Goal: Task Accomplishment & Management: Complete application form

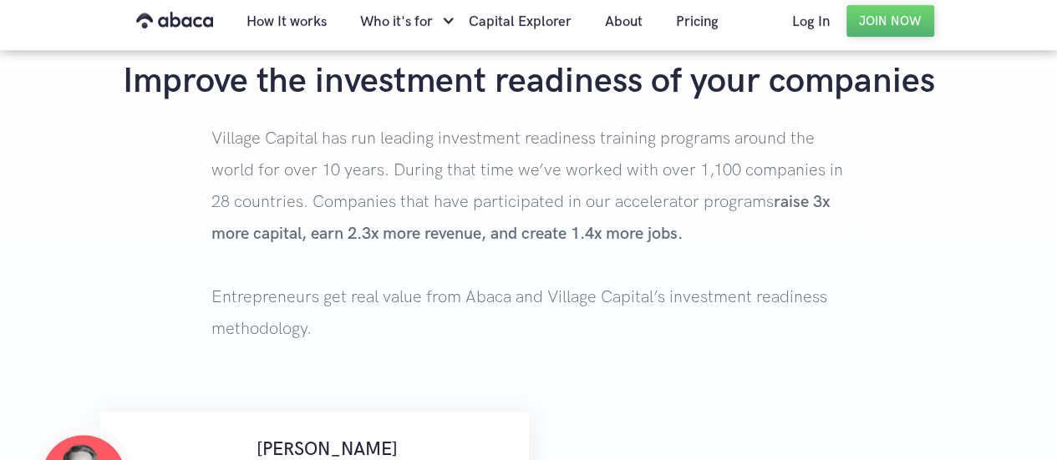
scroll to position [167, 0]
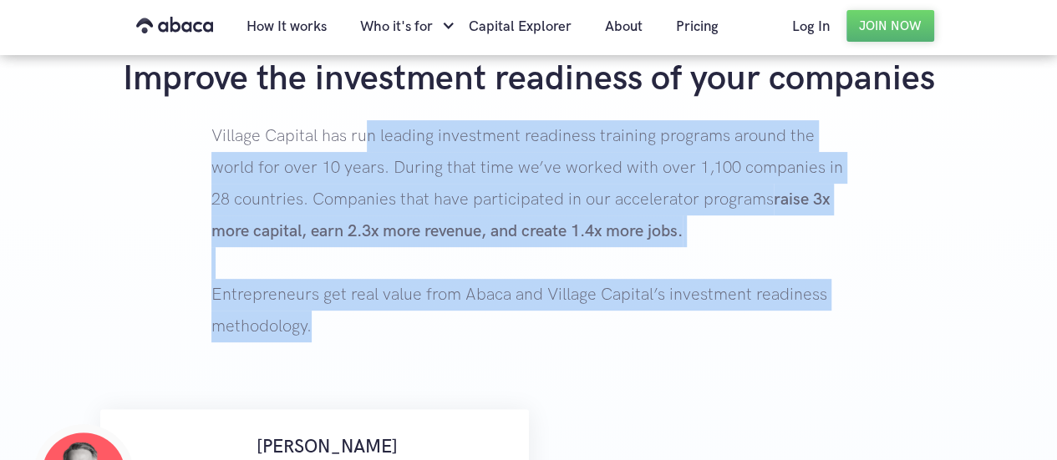
drag, startPoint x: 389, startPoint y: 136, endPoint x: 860, endPoint y: 348, distance: 516.7
click at [860, 347] on div "Improve the investment readiness of your companies Village Capital has run lead…" at bounding box center [528, 233] width 1057 height 352
click at [830, 346] on p "Village Capital has run leading investment readiness training programs around t…" at bounding box center [528, 264] width 634 height 289
drag, startPoint x: 797, startPoint y: 345, endPoint x: 184, endPoint y: 122, distance: 652.4
click at [184, 122] on div "Improve the investment readiness of your companies Village Capital has run lead…" at bounding box center [528, 233] width 1057 height 352
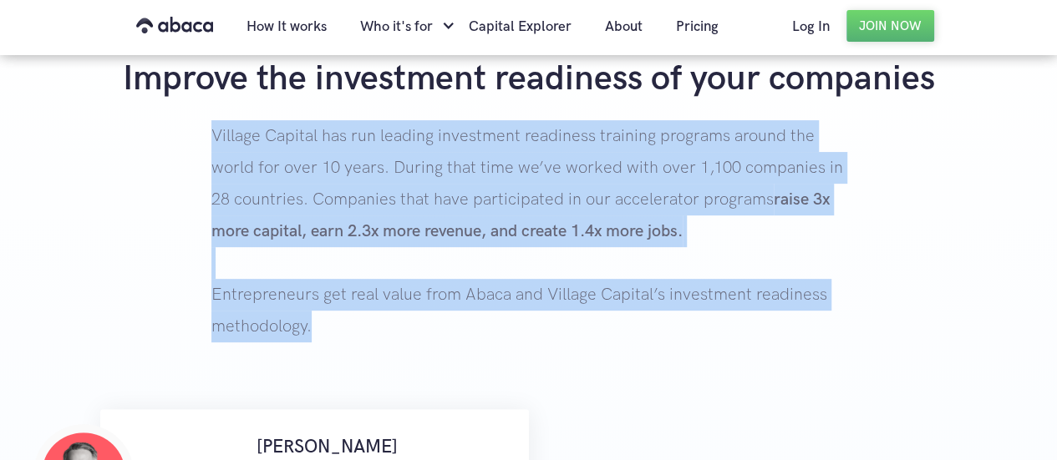
click at [184, 122] on div "Improve the investment readiness of your companies Village Capital has run lead…" at bounding box center [528, 233] width 1057 height 352
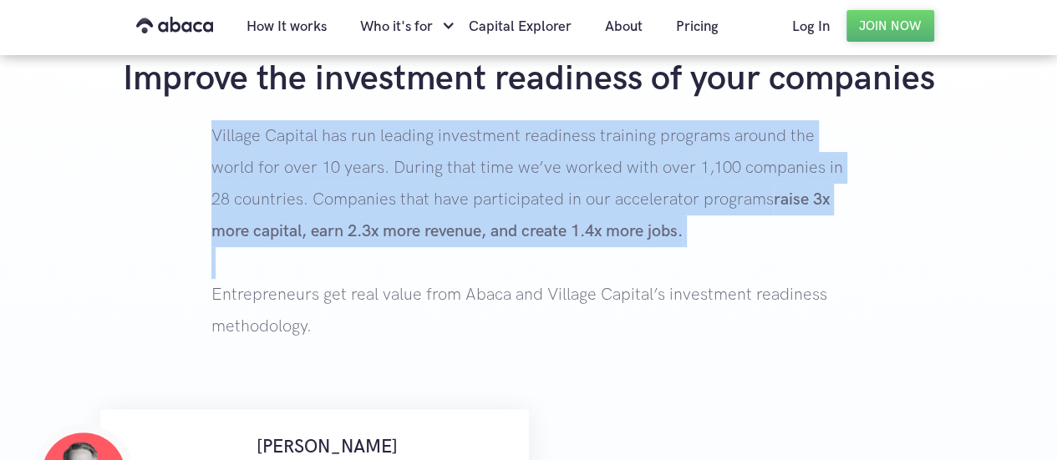
drag, startPoint x: 184, startPoint y: 122, endPoint x: 422, endPoint y: 256, distance: 273.4
click at [422, 256] on div "Improve the investment readiness of your companies Village Capital has run lead…" at bounding box center [528, 233] width 1057 height 352
click at [422, 256] on p "Village Capital has run leading investment readiness training programs around t…" at bounding box center [528, 264] width 634 height 289
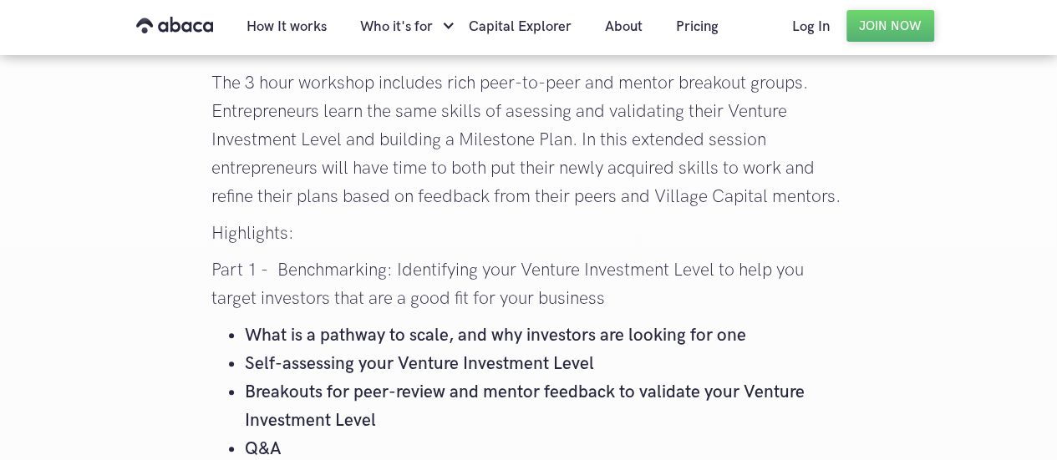
scroll to position [3453, 0]
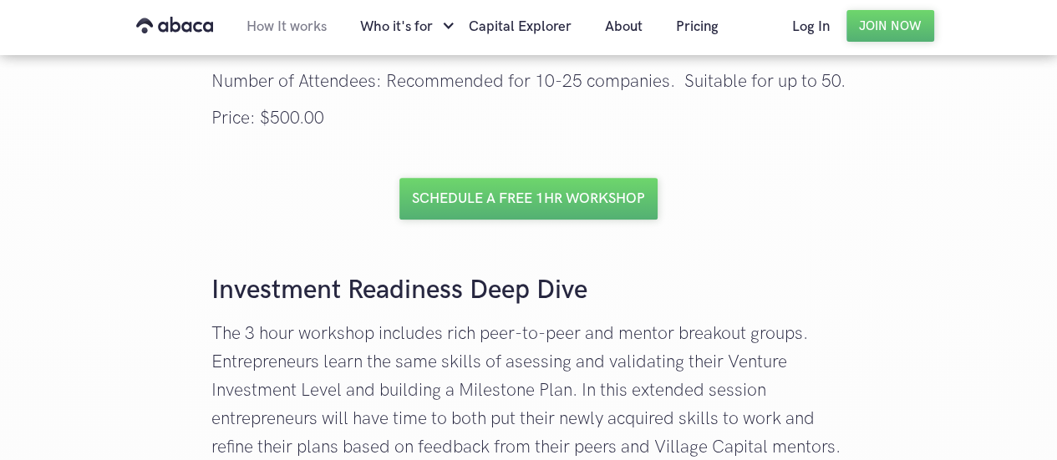
click at [283, 34] on link "How It works" at bounding box center [287, 26] width 114 height 57
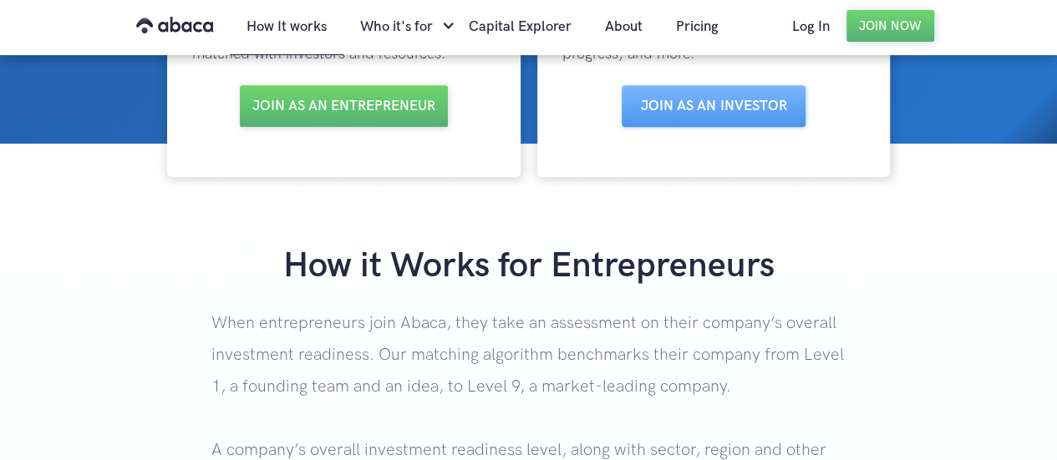
scroll to position [167, 0]
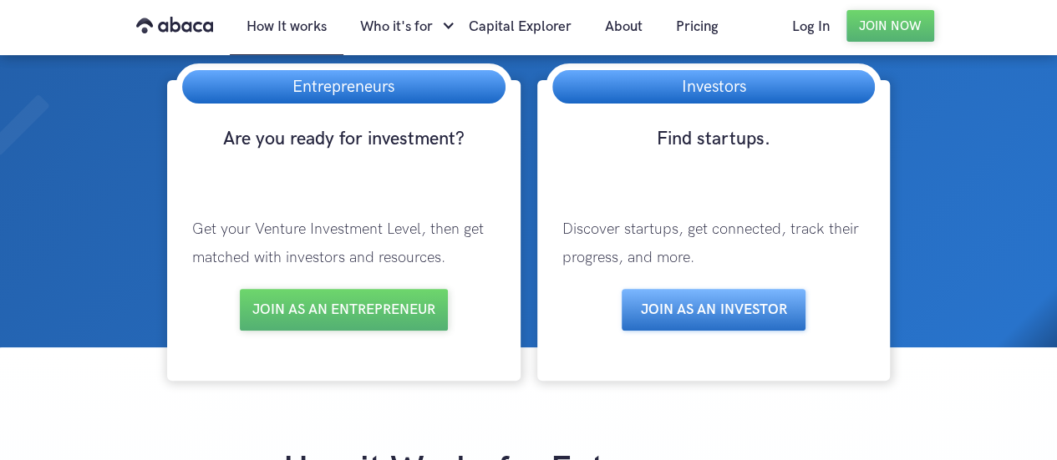
click at [755, 316] on link "Join as aN INVESTOR" at bounding box center [713, 310] width 184 height 42
drag, startPoint x: 650, startPoint y: 237, endPoint x: 714, endPoint y: 260, distance: 68.2
click at [714, 260] on p "Discover startups, get connected, track their progress, and more." at bounding box center [713, 244] width 337 height 90
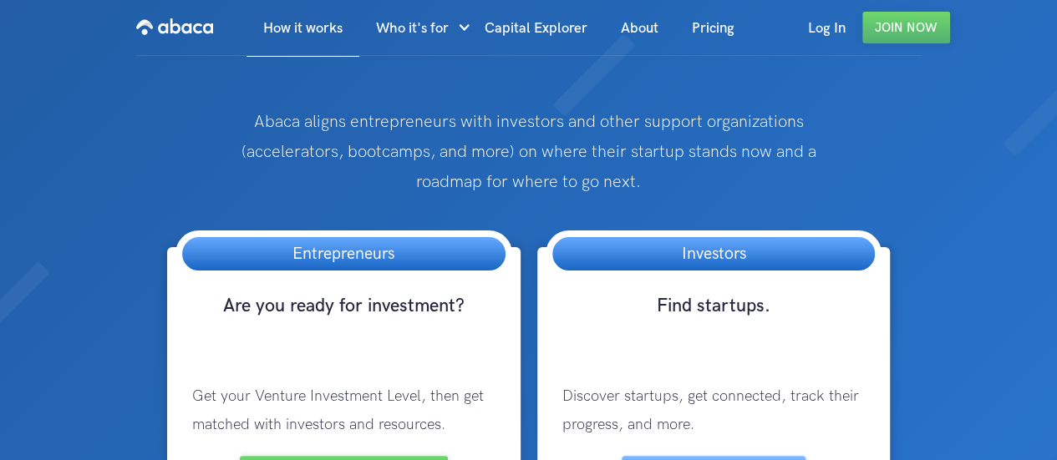
click at [208, 29] on img "home" at bounding box center [174, 26] width 77 height 27
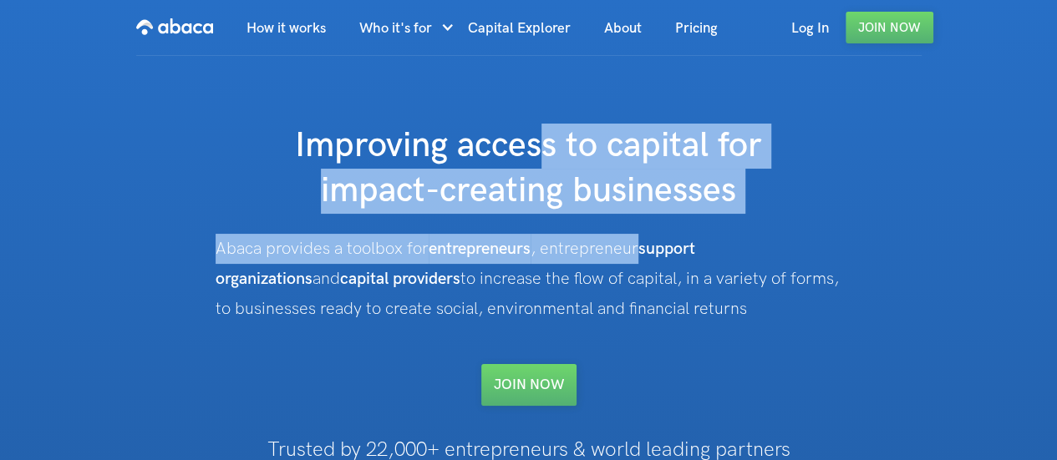
drag, startPoint x: 540, startPoint y: 136, endPoint x: 638, endPoint y: 244, distance: 145.5
click at [638, 244] on div "Improving access to capital for impact-creating businesses Abaca provides a too…" at bounding box center [529, 265] width 740 height 282
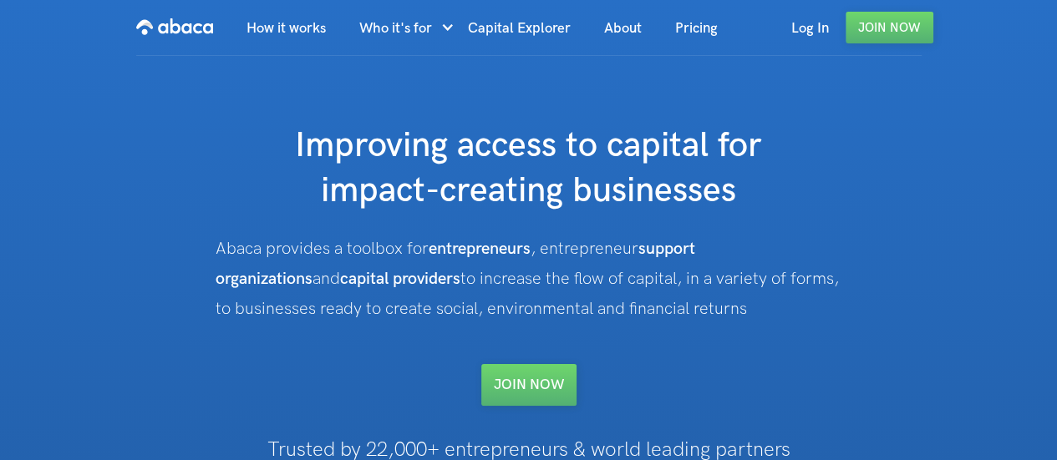
click at [301, 110] on div "Improving access to capital for impact-creating businesses Abaca provides a too…" at bounding box center [529, 347] width 740 height 581
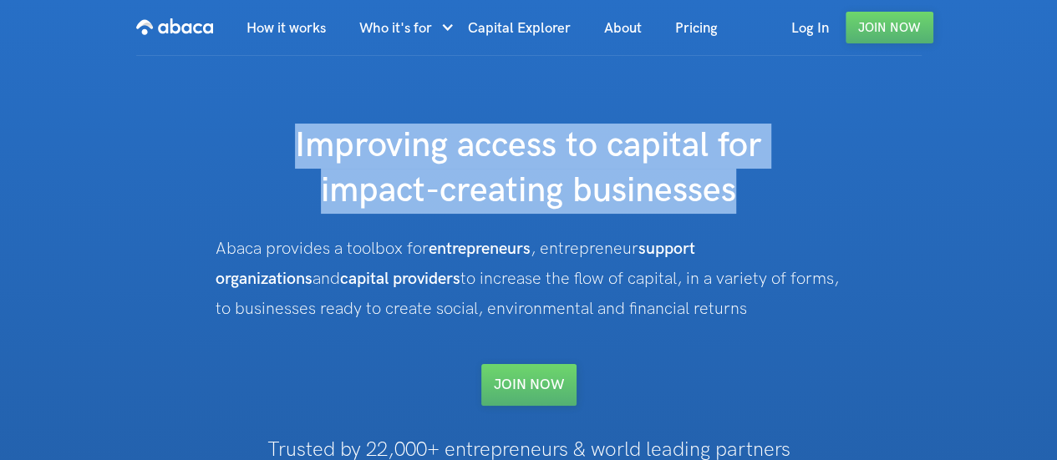
drag, startPoint x: 299, startPoint y: 135, endPoint x: 606, endPoint y: 188, distance: 311.9
click at [770, 195] on h1 "Improving access to capital for impact-creating businesses" at bounding box center [529, 169] width 668 height 90
click at [597, 186] on h1 "Improving access to capital for impact-creating businesses" at bounding box center [529, 169] width 668 height 90
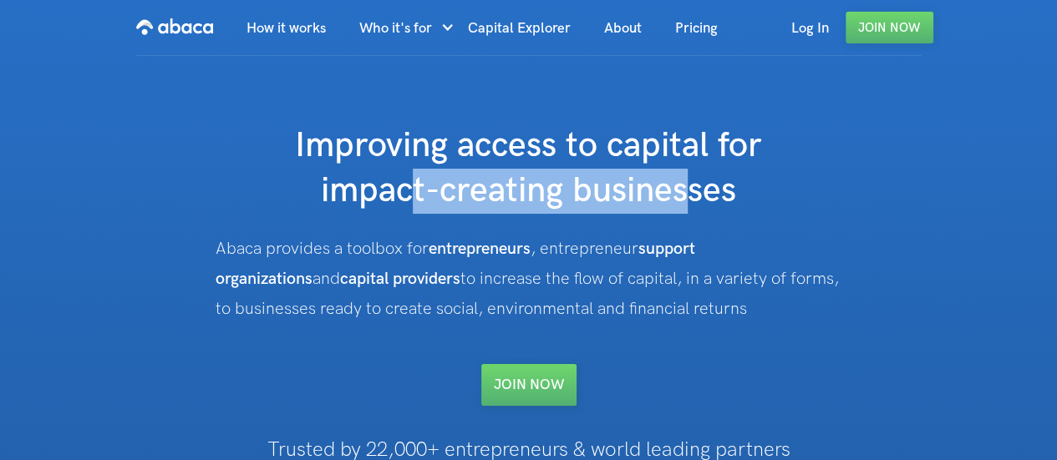
drag, startPoint x: 483, startPoint y: 204, endPoint x: 685, endPoint y: 216, distance: 202.5
click at [685, 216] on div "Improving access to capital for impact-creating businesses Abaca provides a too…" at bounding box center [529, 265] width 740 height 282
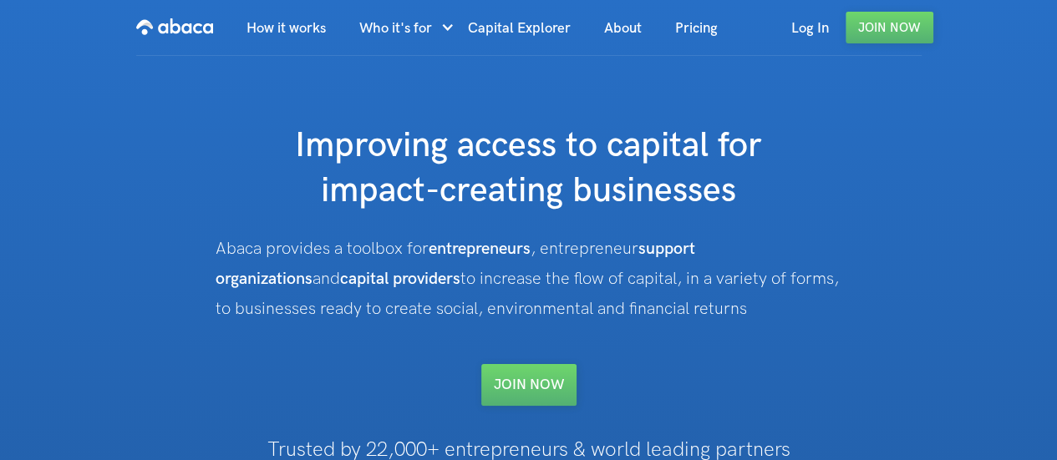
drag, startPoint x: 265, startPoint y: 247, endPoint x: 700, endPoint y: 323, distance: 441.8
click at [700, 323] on div "Abaca provides a toolbox for entrepreneurs , entrepreneur support organizations…" at bounding box center [528, 279] width 626 height 90
click at [700, 318] on div "Abaca provides a toolbox for entrepreneurs , entrepreneur support organizations…" at bounding box center [528, 279] width 626 height 90
drag, startPoint x: 648, startPoint y: 302, endPoint x: 192, endPoint y: 259, distance: 458.0
click at [192, 259] on div "Improving access to capital for impact-creating businesses Abaca provides a too…" at bounding box center [529, 265] width 740 height 282
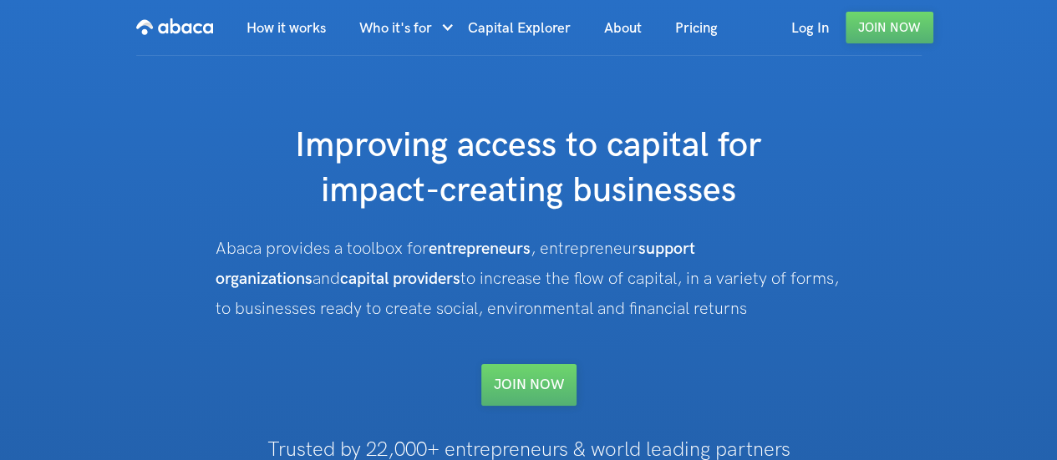
click at [192, 259] on div "Improving access to capital for impact-creating businesses Abaca provides a too…" at bounding box center [529, 265] width 740 height 282
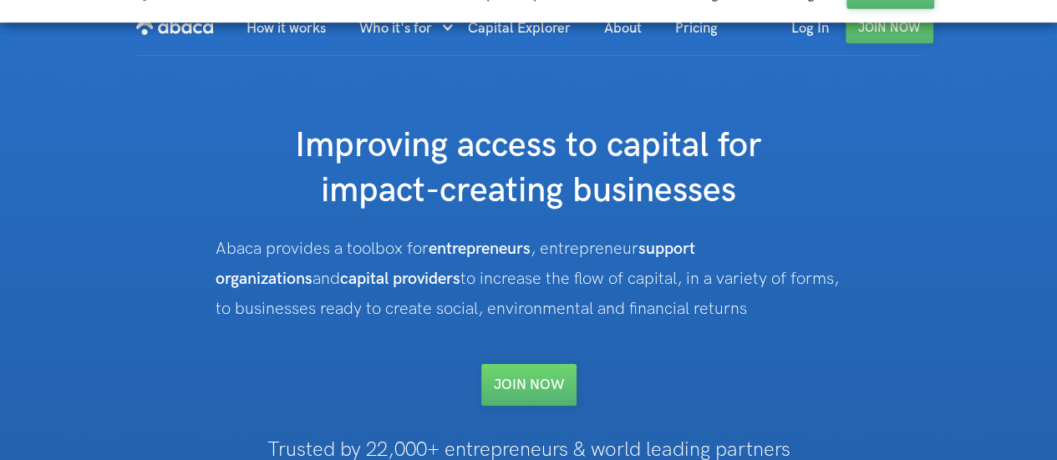
scroll to position [167, 0]
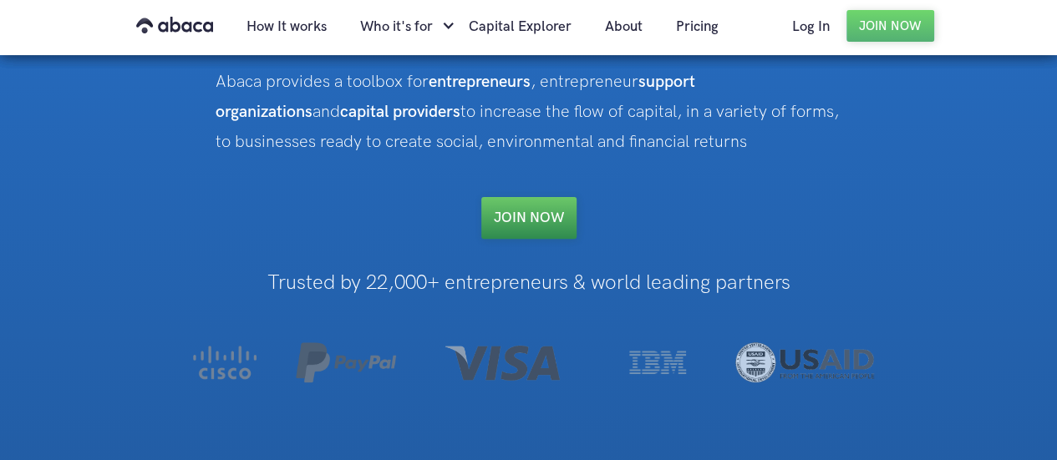
click at [545, 207] on link "Join NOW" at bounding box center [528, 218] width 95 height 42
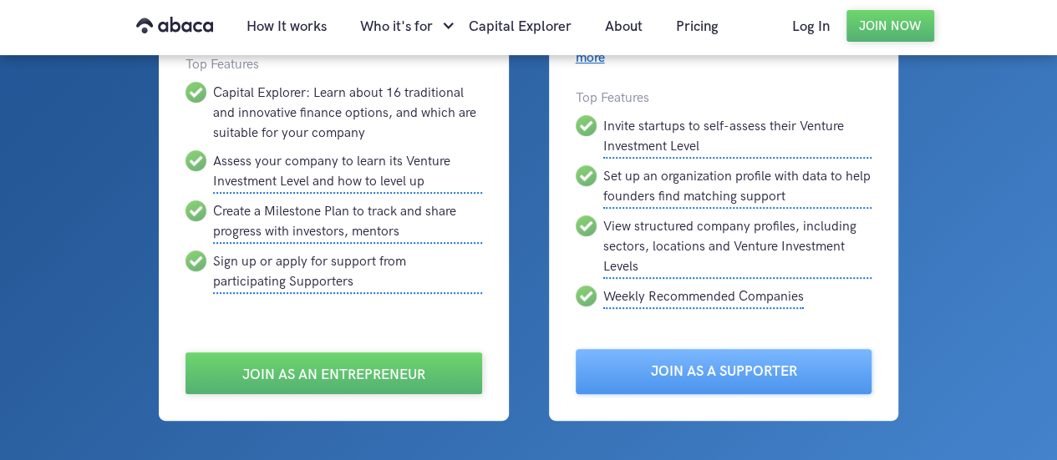
scroll to position [501, 0]
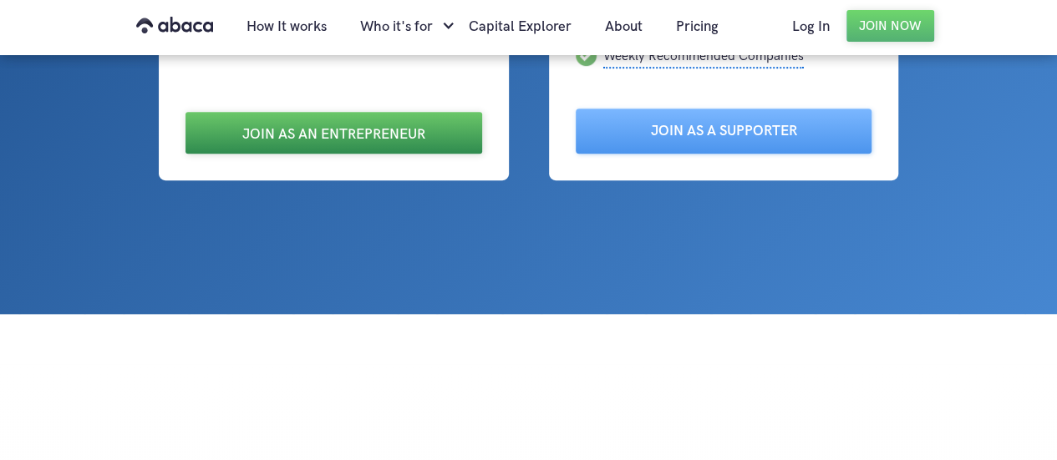
click at [348, 132] on link "Join as an Entrepreneur" at bounding box center [333, 133] width 297 height 42
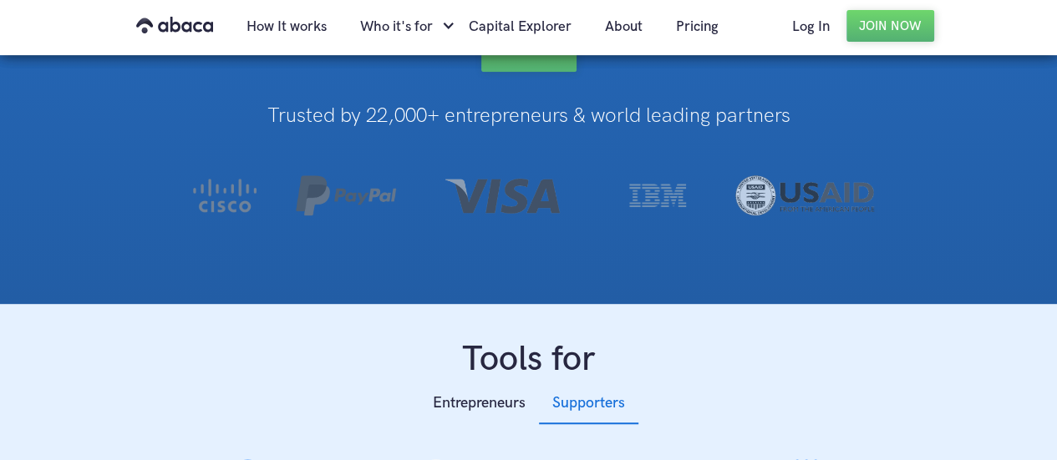
scroll to position [84, 0]
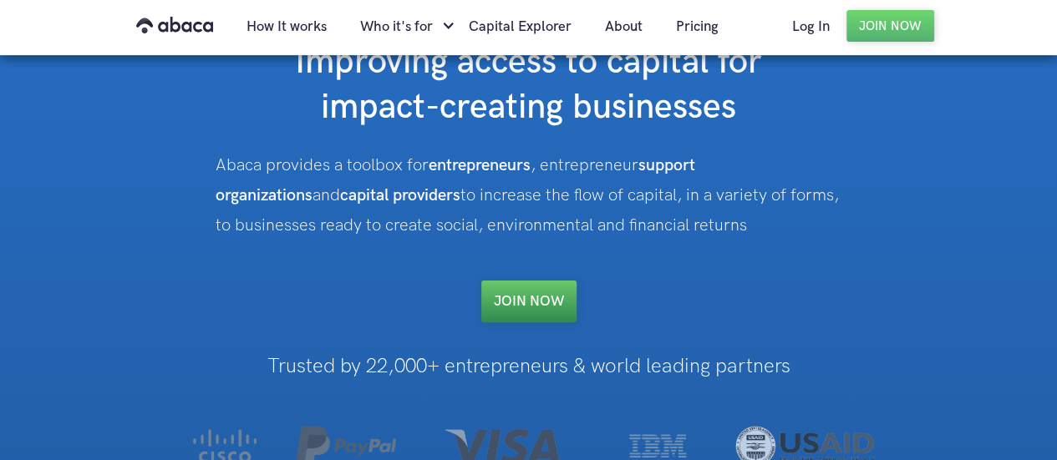
click at [525, 298] on link "Join NOW" at bounding box center [528, 302] width 95 height 42
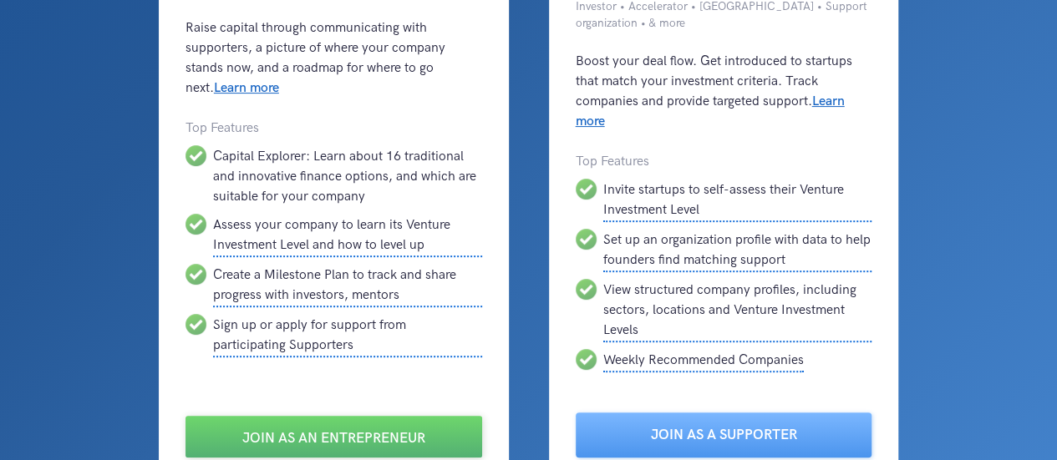
scroll to position [334, 0]
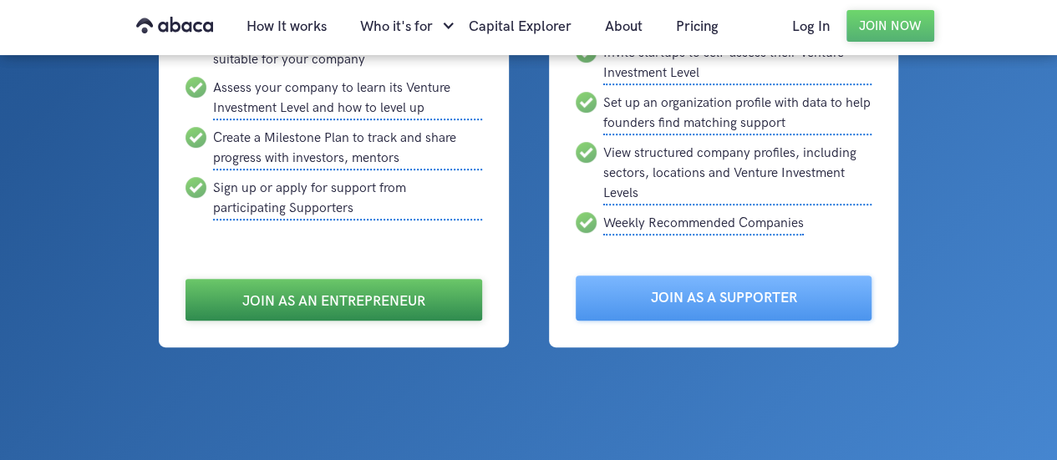
click at [394, 297] on link "Join as an Entrepreneur" at bounding box center [333, 300] width 297 height 42
